Goal: Find specific page/section: Find specific page/section

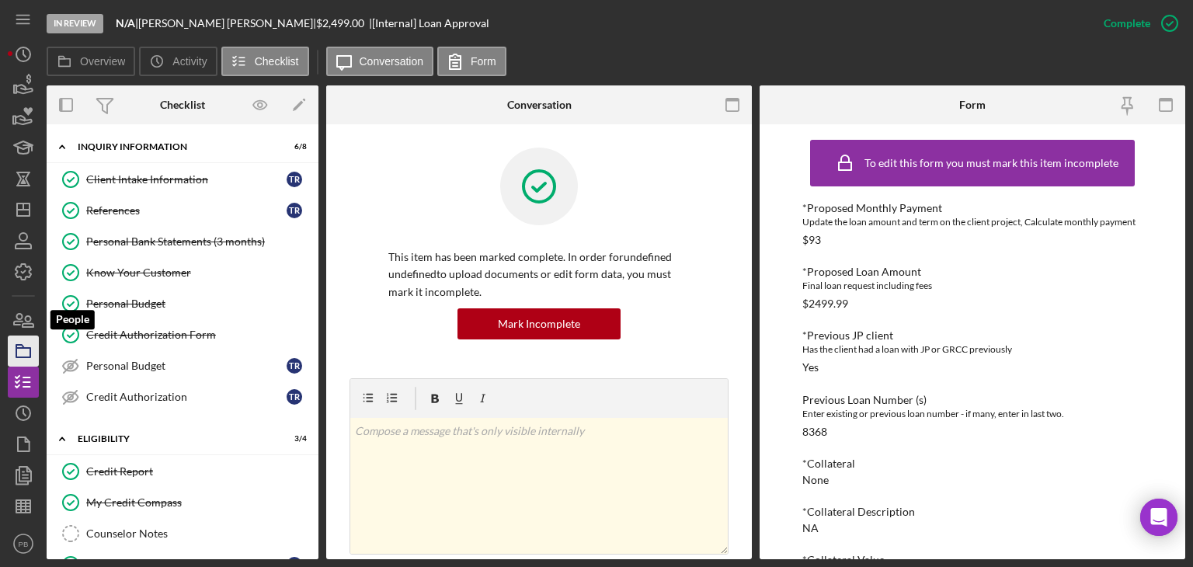
scroll to position [843, 0]
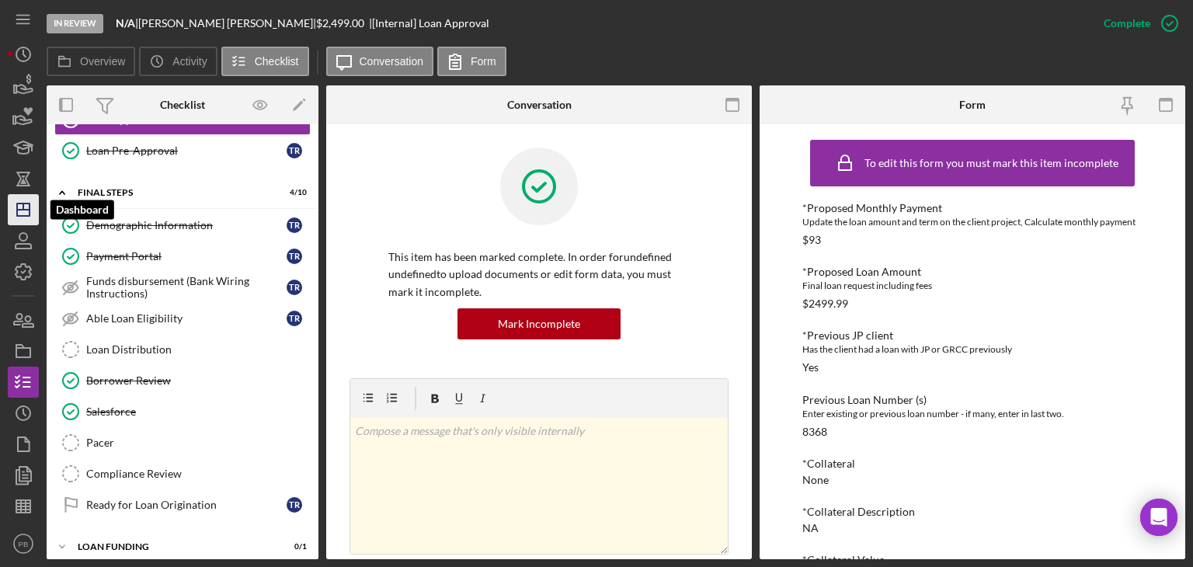
click at [26, 205] on icon "Icon/Dashboard" at bounding box center [23, 209] width 39 height 39
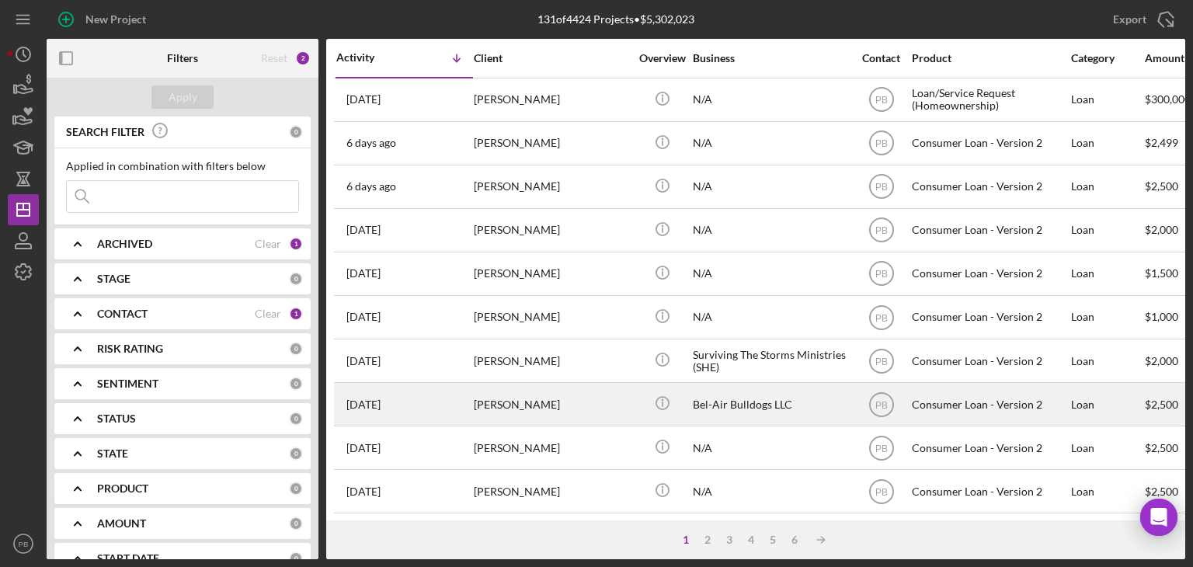
click at [503, 395] on div "[PERSON_NAME]" at bounding box center [551, 404] width 155 height 41
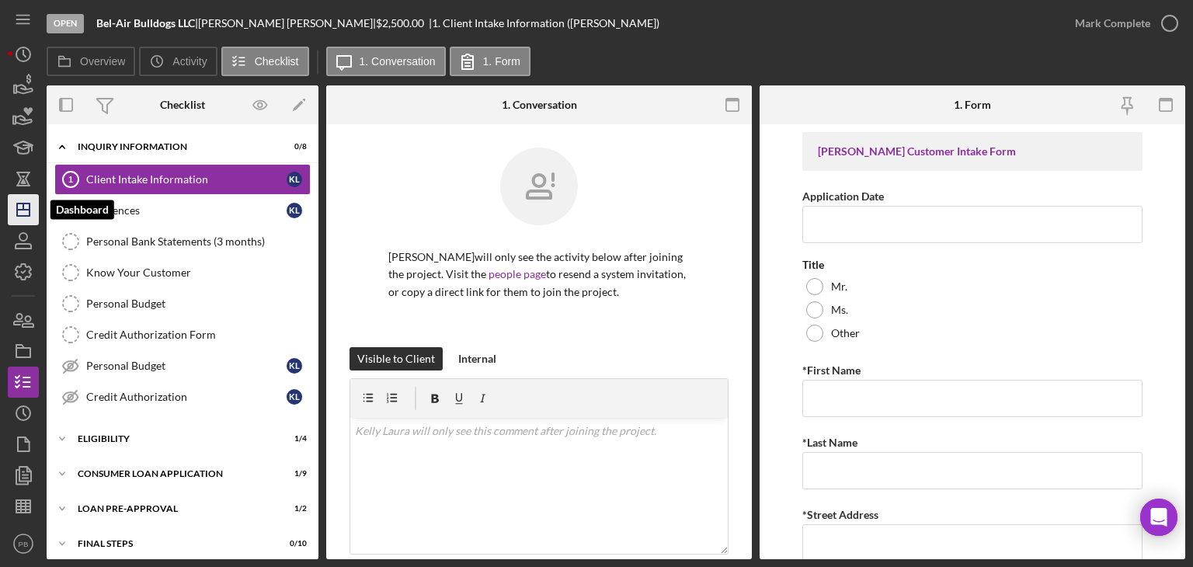
click at [20, 208] on icon "Icon/Dashboard" at bounding box center [23, 209] width 39 height 39
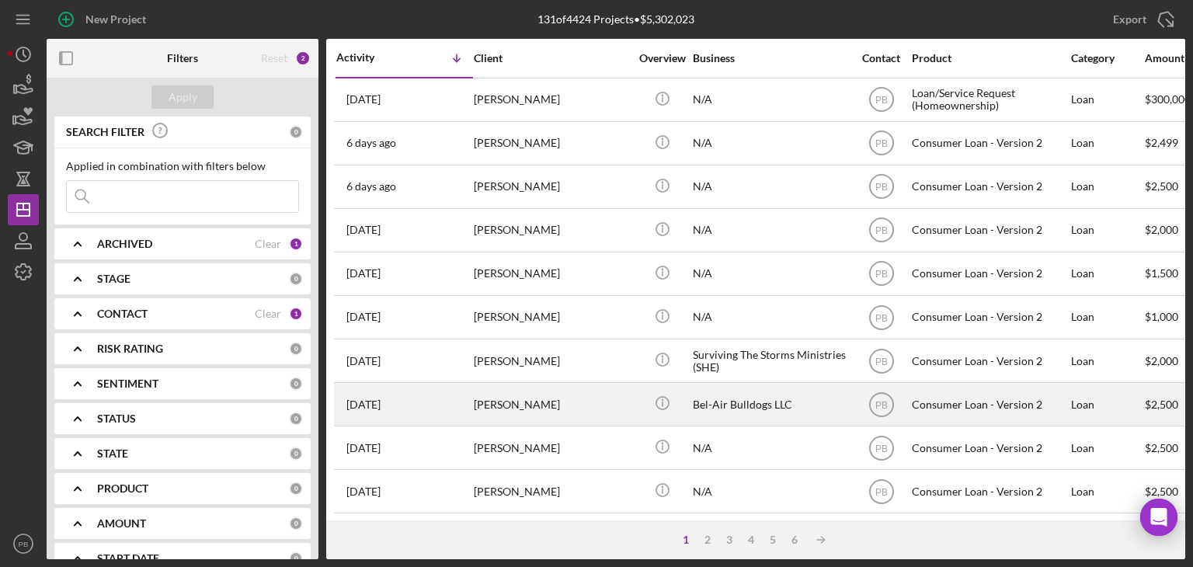
scroll to position [155, 0]
